Goal: Task Accomplishment & Management: Complete application form

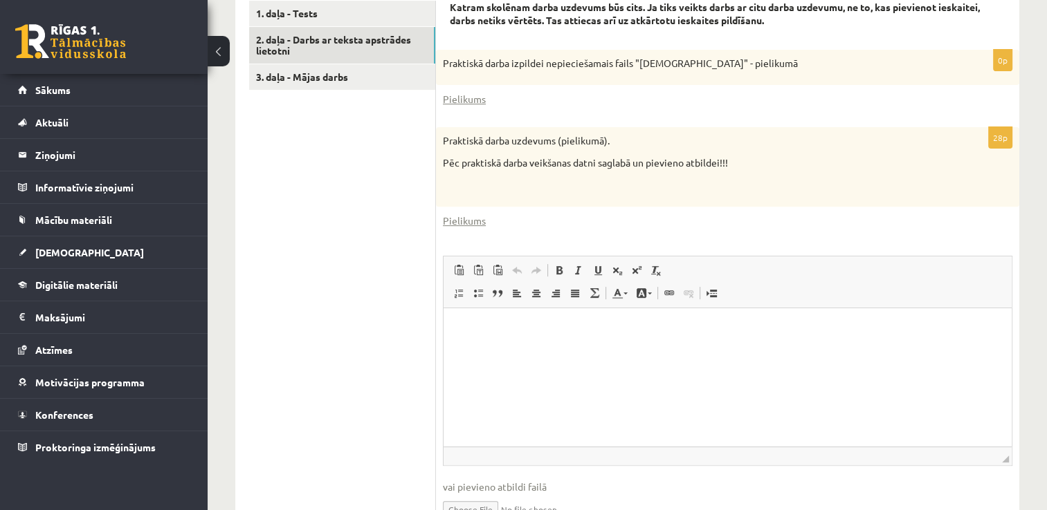
scroll to position [483, 0]
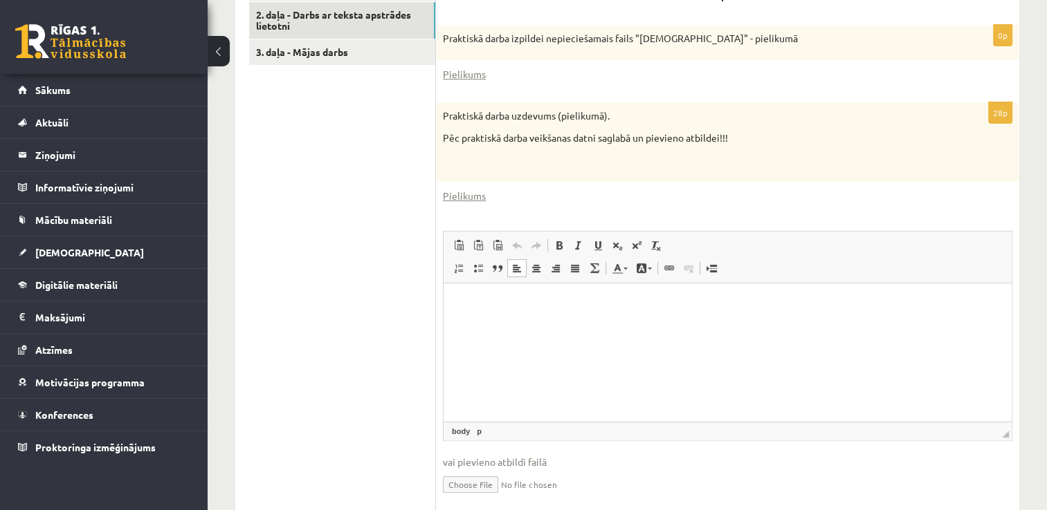
click at [768, 326] on html at bounding box center [727, 305] width 568 height 42
paste body "Editor, wiswyg-editor-user-answer-47363818663120"
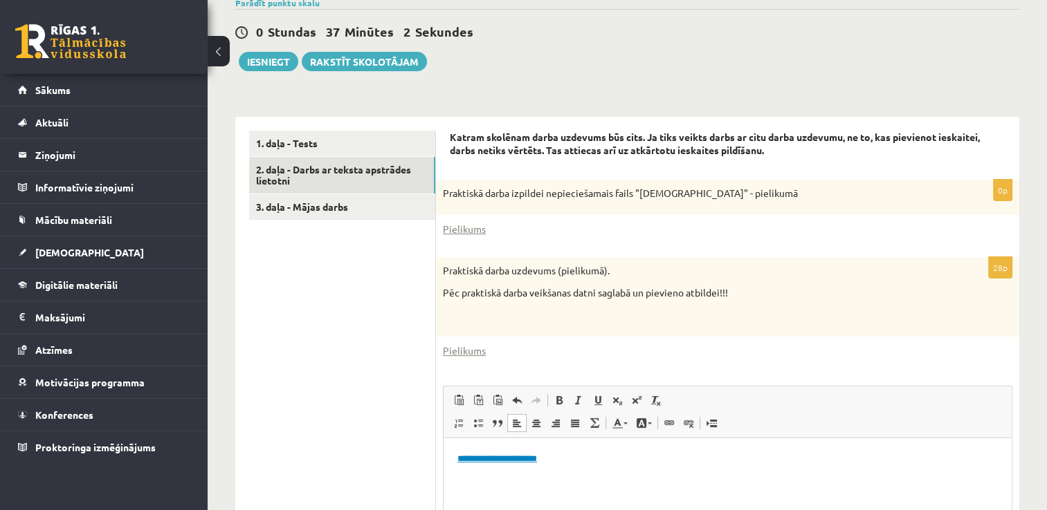
scroll to position [306, 0]
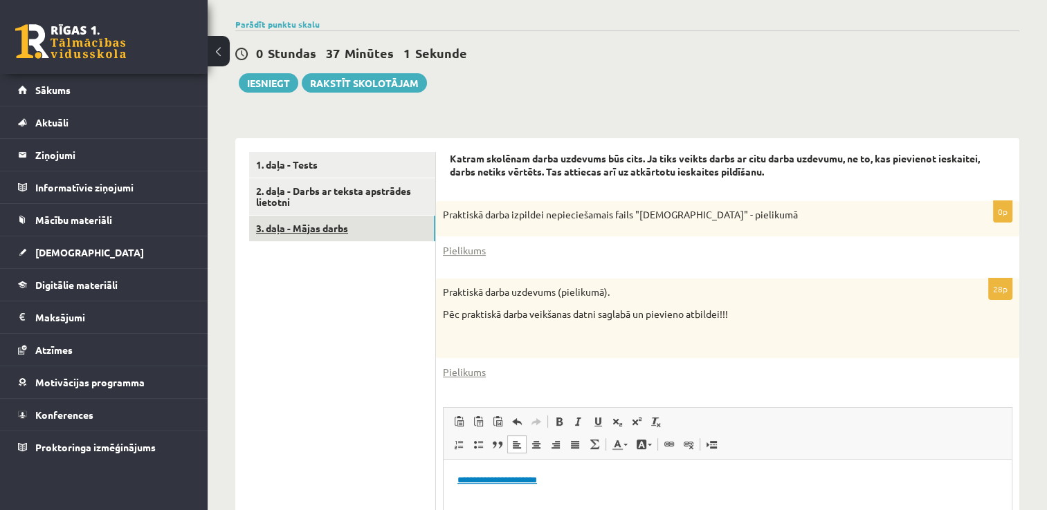
click at [374, 223] on link "3. daļa - Mājas darbs" at bounding box center [342, 229] width 186 height 26
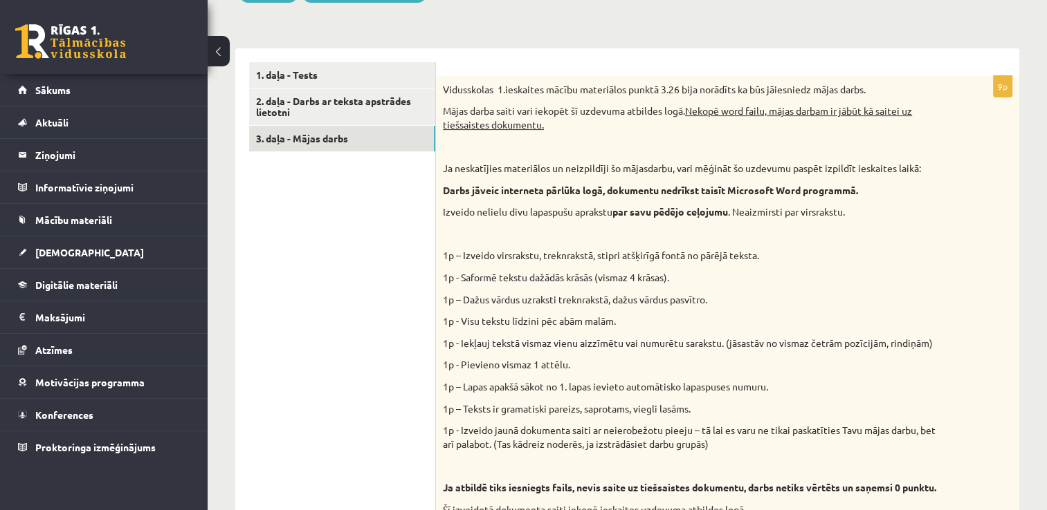
scroll to position [366, 0]
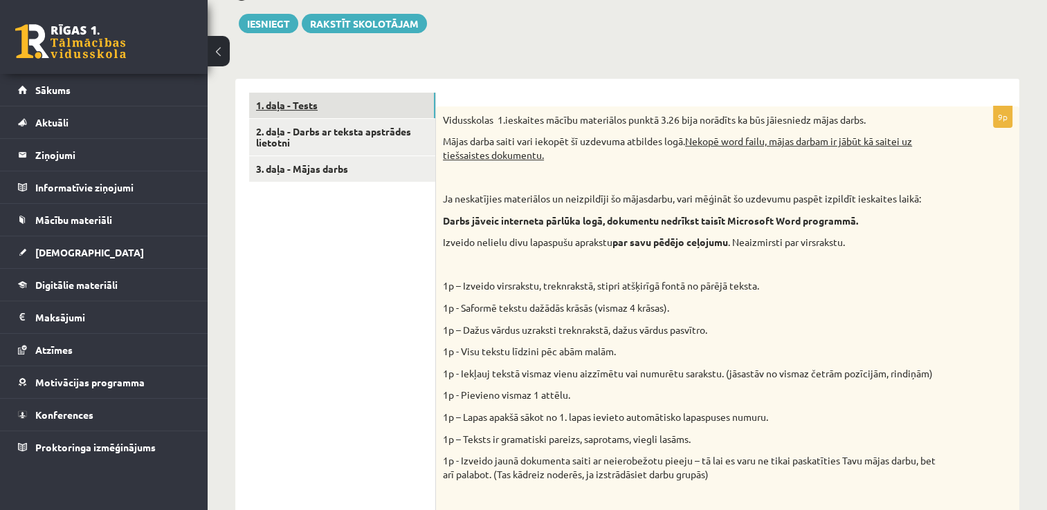
click at [371, 99] on link "1. daļa - Tests" at bounding box center [342, 106] width 186 height 26
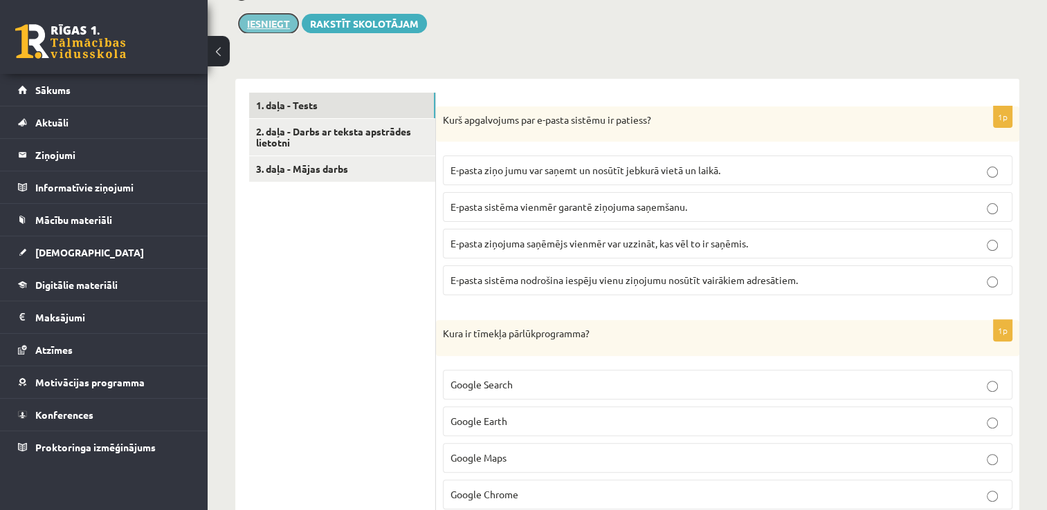
click at [266, 24] on button "Iesniegt" at bounding box center [268, 23] width 59 height 19
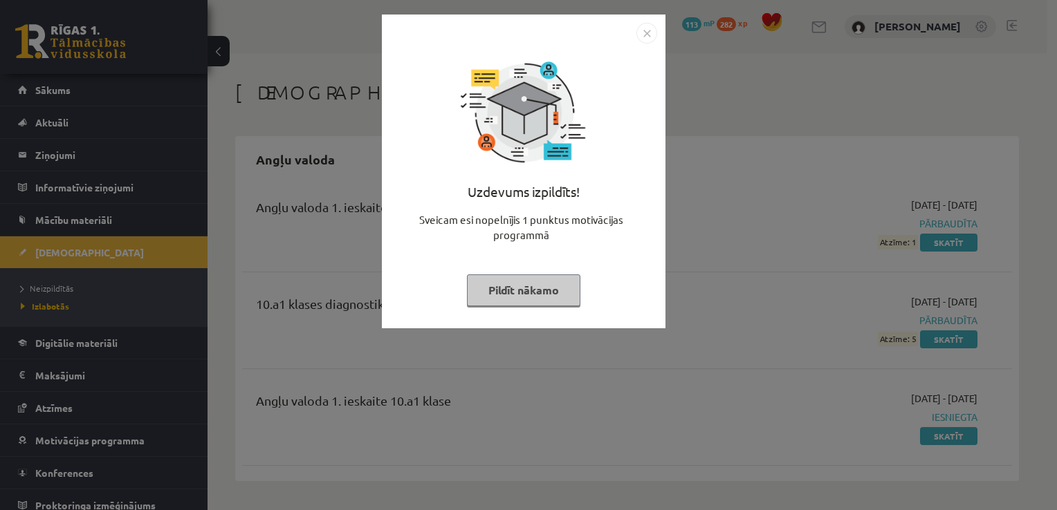
click at [503, 280] on button "Pildīt nākamo" at bounding box center [523, 291] width 113 height 32
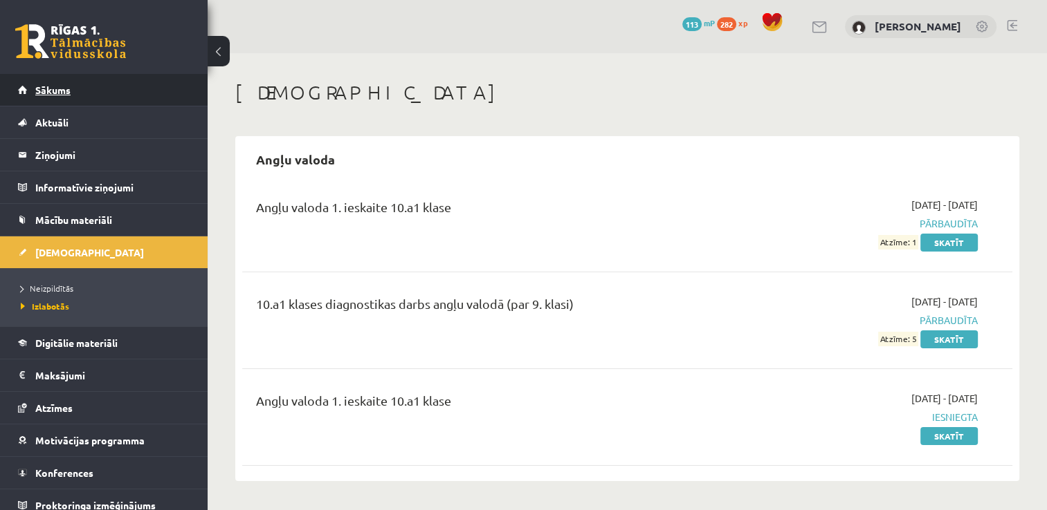
click at [89, 100] on link "Sākums" at bounding box center [104, 90] width 172 height 32
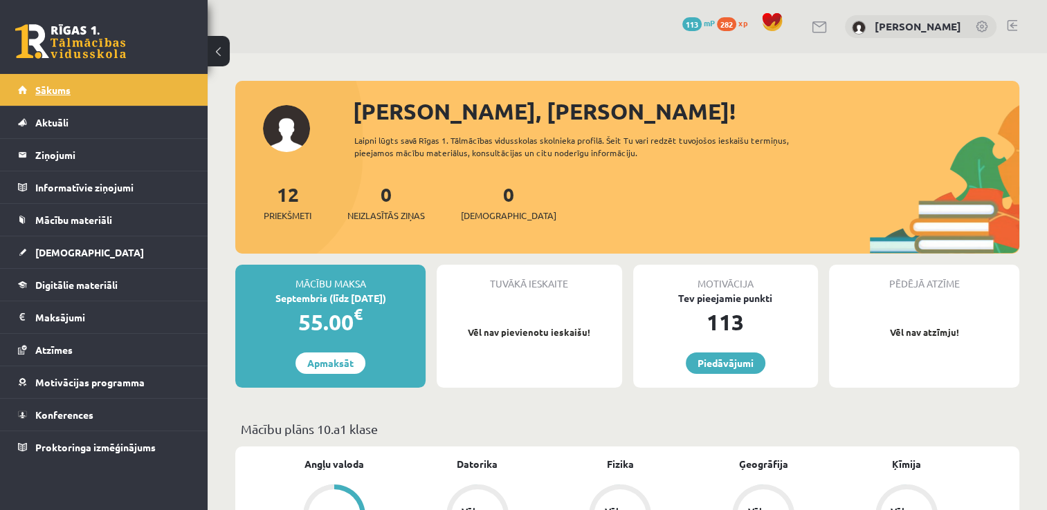
click at [63, 85] on span "Sākums" at bounding box center [52, 90] width 35 height 12
click at [50, 259] on link "[DEMOGRAPHIC_DATA]" at bounding box center [104, 253] width 172 height 32
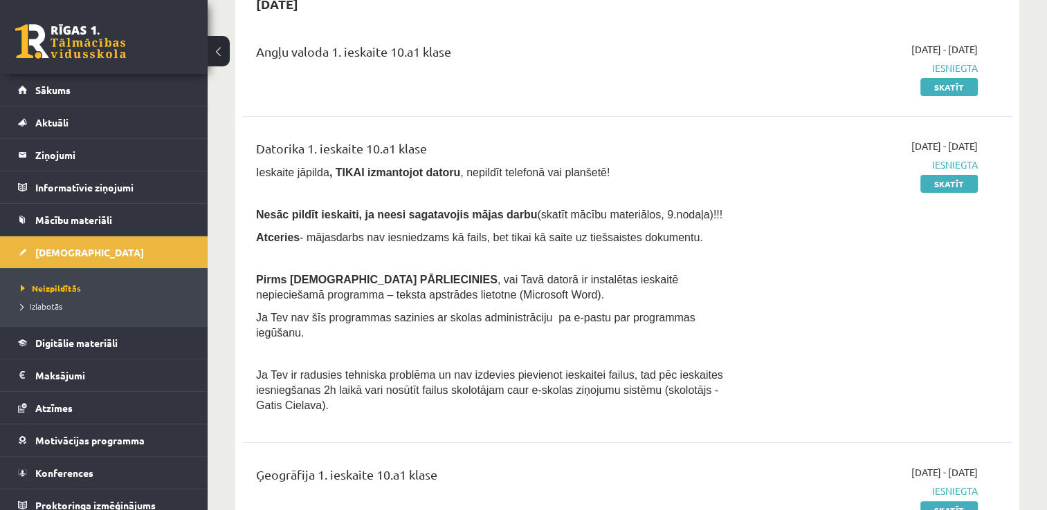
scroll to position [126, 0]
